Goal: Transaction & Acquisition: Purchase product/service

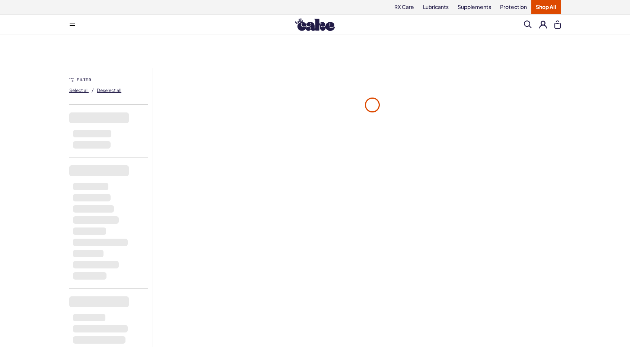
click at [310, 22] on img at bounding box center [315, 24] width 40 height 13
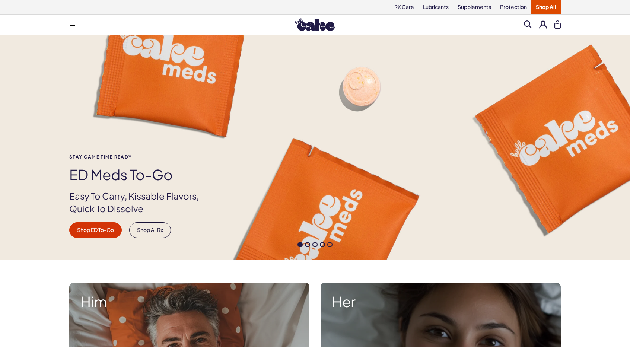
click at [209, 168] on div "Stay Game time ready ED Meds to-go Easy To Carry, Kissable Flavors, Quick To Di…" at bounding box center [315, 196] width 536 height 83
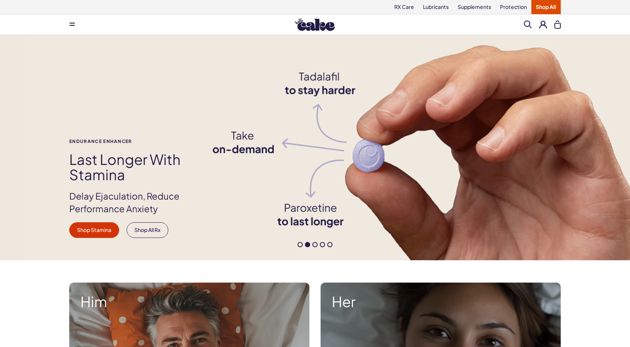
click at [248, 173] on div "Endurance Enhancer Last Longer with Stamina Delay Ejaculation, Reduce Performan…" at bounding box center [315, 188] width 536 height 99
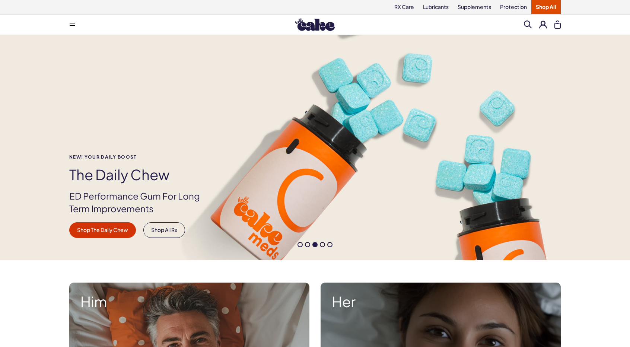
click at [250, 179] on div "NEW! YOUR DAILY BOOST The Daily [PERSON_NAME] Performance Gum For Long Term Imp…" at bounding box center [315, 196] width 536 height 83
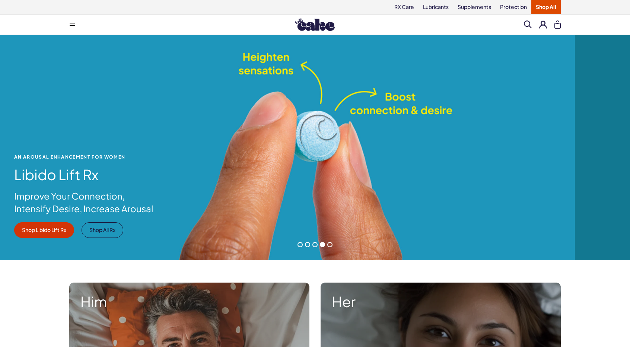
click at [243, 177] on div "An Arousal Enhancement for Women Libido Lift Rx Improve Your Connection, Intens…" at bounding box center [260, 196] width 536 height 83
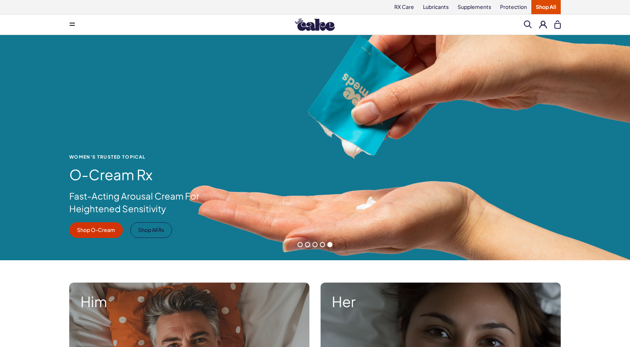
click at [353, 172] on div "WOMEN'S TRUSTED TOPICAL O-Cream Rx Fast-Acting Arousal Cream For Heightened Sen…" at bounding box center [315, 196] width 536 height 83
